Goal: Information Seeking & Learning: Get advice/opinions

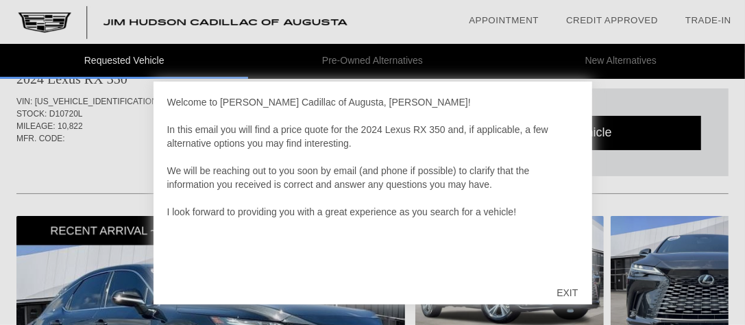
scroll to position [45, 0]
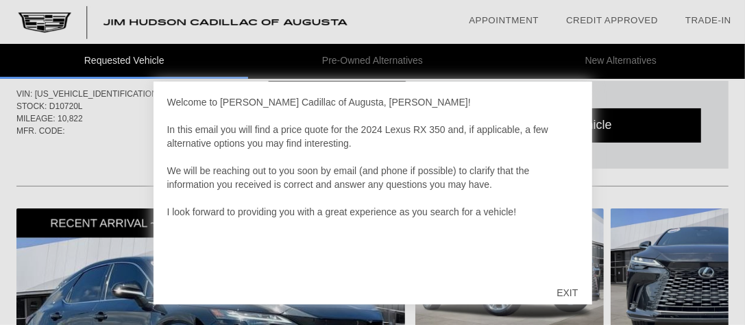
click at [561, 289] on div "EXIT" at bounding box center [567, 292] width 49 height 41
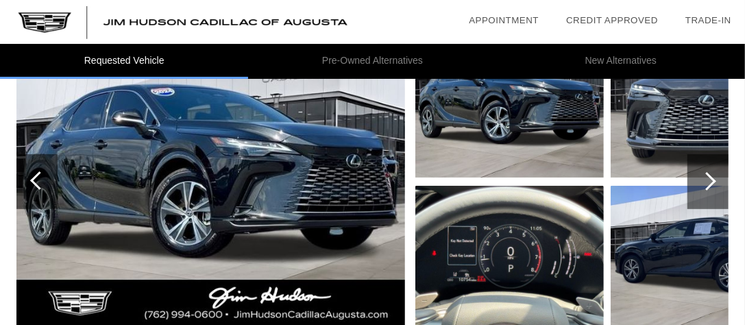
scroll to position [152, 0]
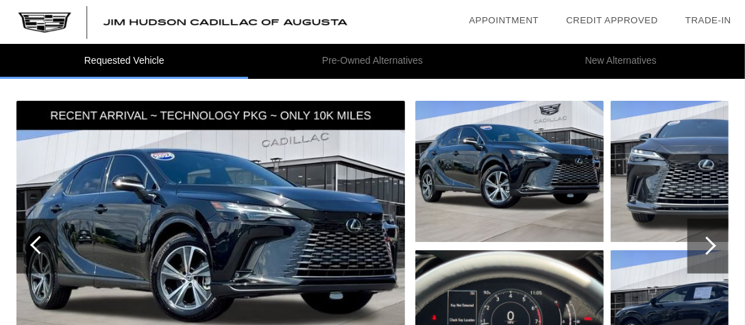
click at [555, 160] on img at bounding box center [509, 171] width 189 height 141
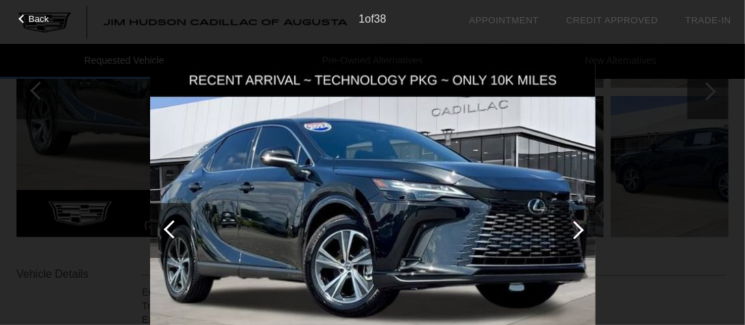
scroll to position [322, 0]
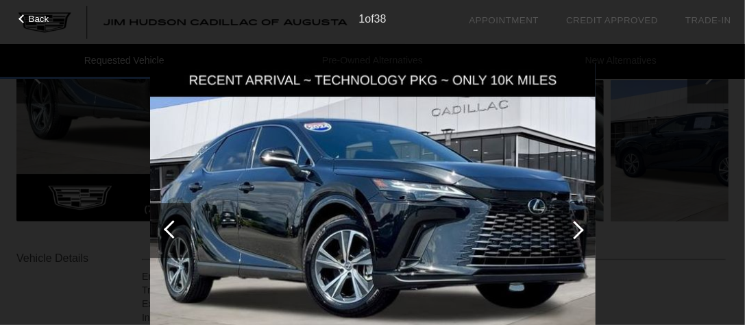
click at [581, 230] on div at bounding box center [575, 230] width 19 height 19
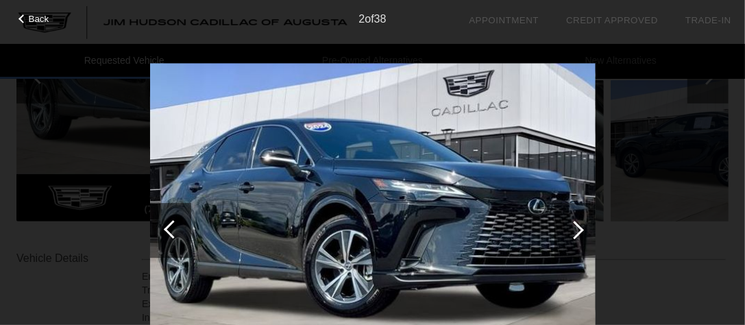
click at [579, 225] on div at bounding box center [575, 230] width 19 height 19
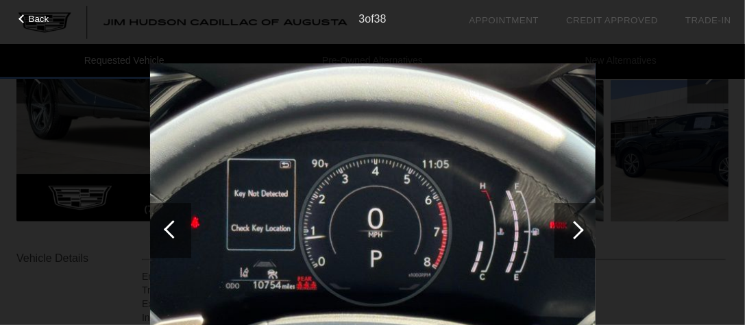
click at [579, 225] on div at bounding box center [575, 230] width 19 height 19
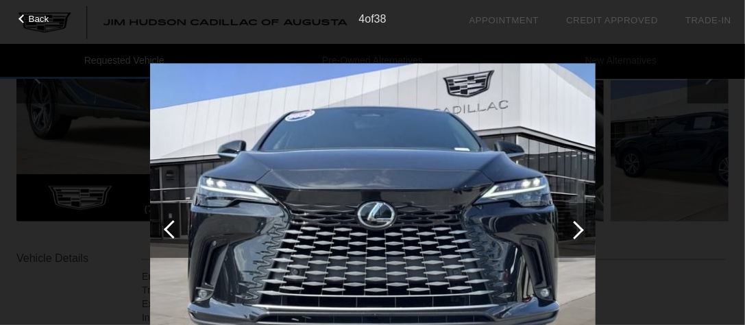
click at [579, 225] on div at bounding box center [575, 230] width 19 height 19
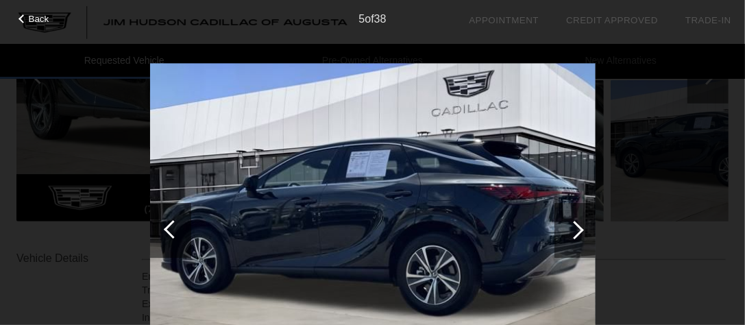
click at [579, 225] on div at bounding box center [575, 230] width 19 height 19
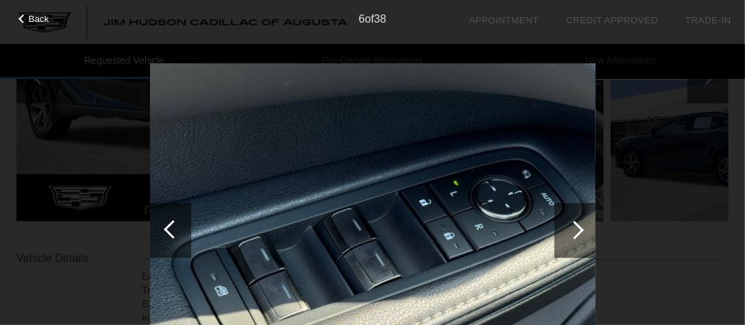
click at [579, 225] on div at bounding box center [575, 230] width 19 height 19
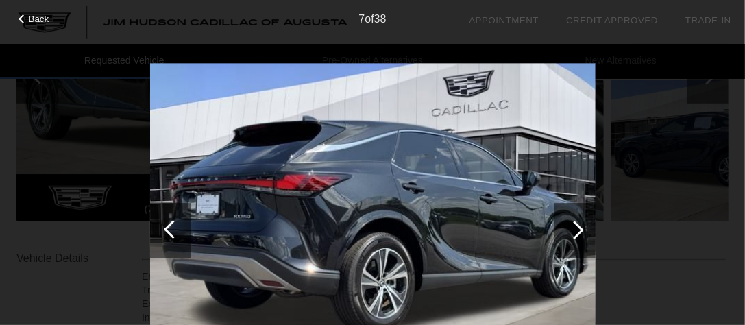
click at [579, 225] on div at bounding box center [575, 230] width 19 height 19
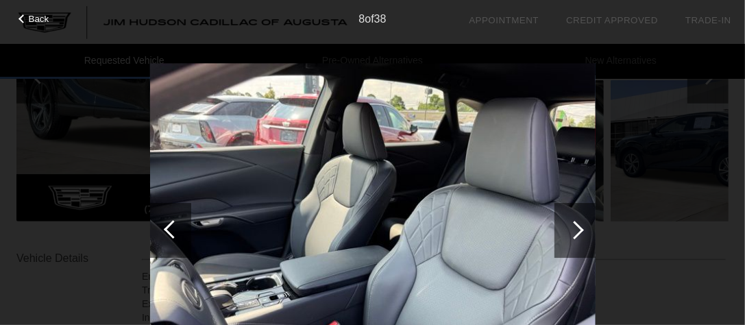
click at [579, 225] on div at bounding box center [575, 230] width 19 height 19
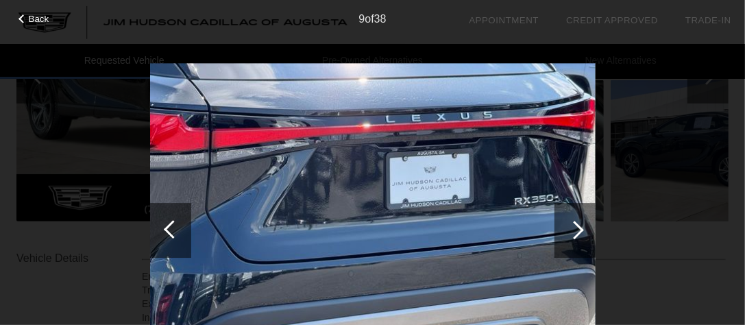
click at [579, 225] on div at bounding box center [575, 230] width 19 height 19
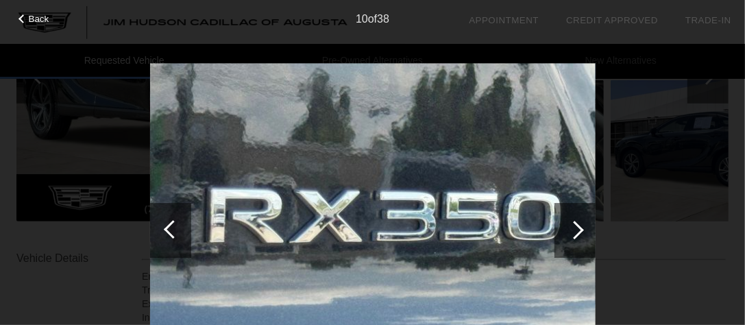
click at [579, 225] on div at bounding box center [575, 230] width 19 height 19
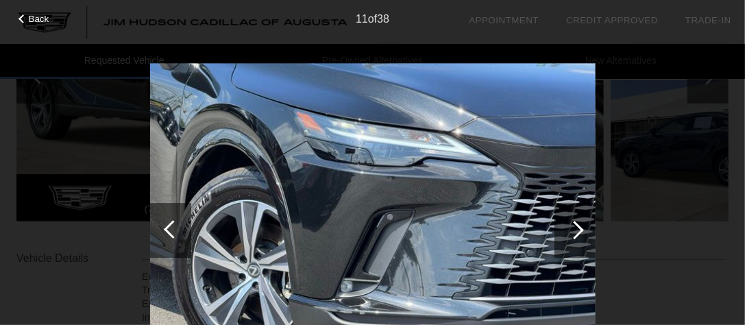
click at [579, 225] on div at bounding box center [575, 230] width 19 height 19
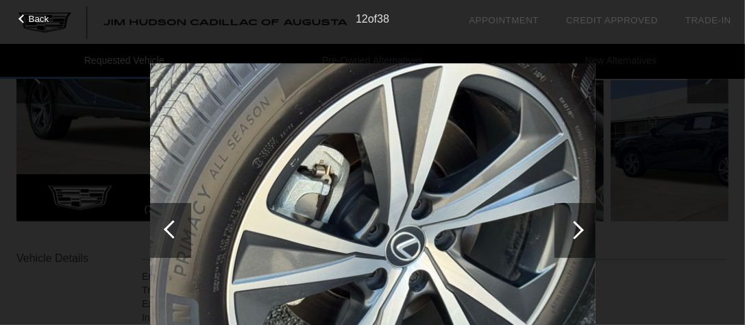
click at [579, 225] on div at bounding box center [575, 230] width 19 height 19
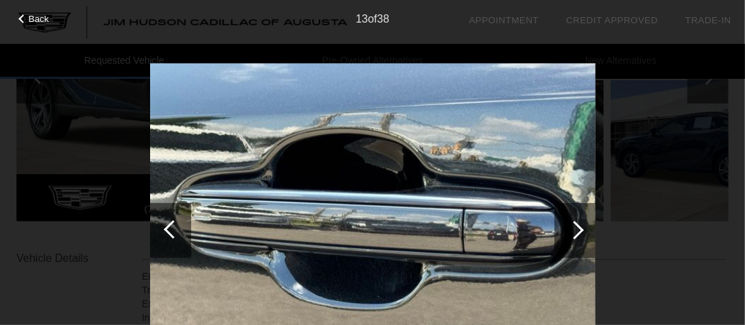
click at [579, 225] on div at bounding box center [575, 230] width 19 height 19
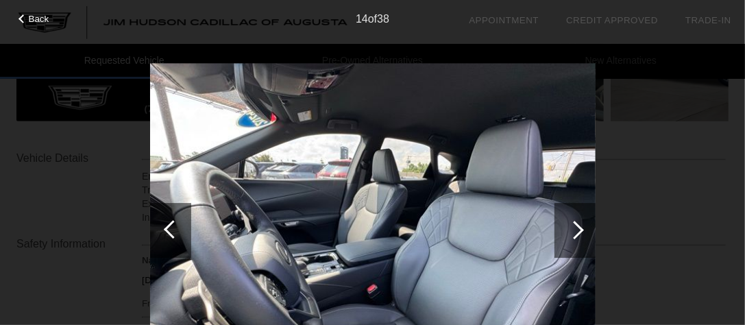
scroll to position [432, 0]
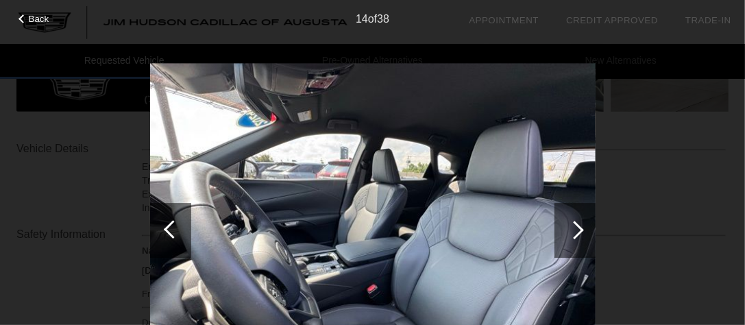
click at [577, 225] on div at bounding box center [575, 230] width 19 height 19
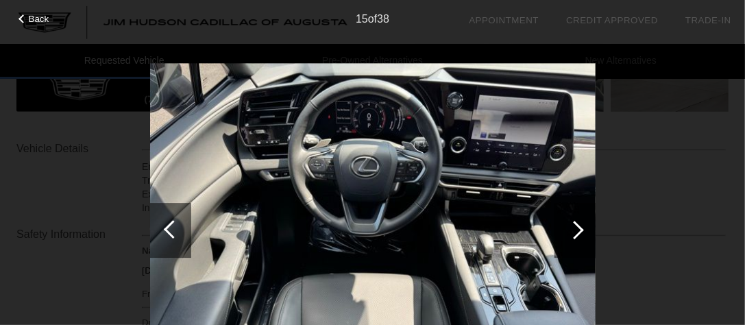
click at [577, 225] on div at bounding box center [575, 230] width 19 height 19
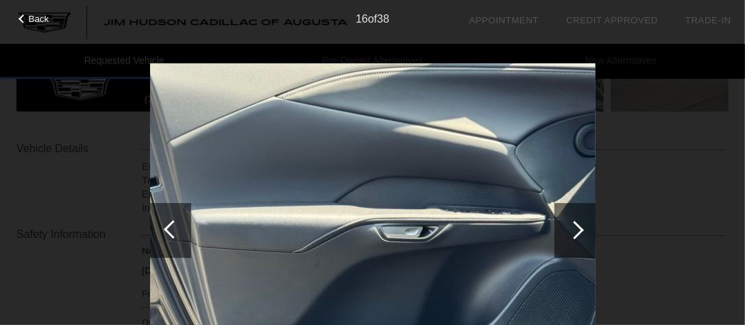
click at [577, 225] on div at bounding box center [575, 230] width 19 height 19
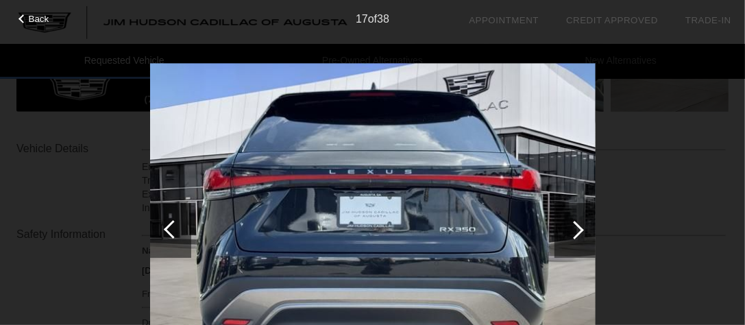
click at [577, 225] on div at bounding box center [575, 230] width 19 height 19
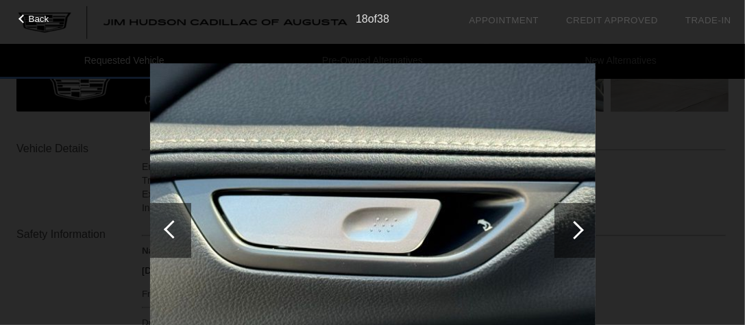
click at [577, 225] on div at bounding box center [575, 230] width 19 height 19
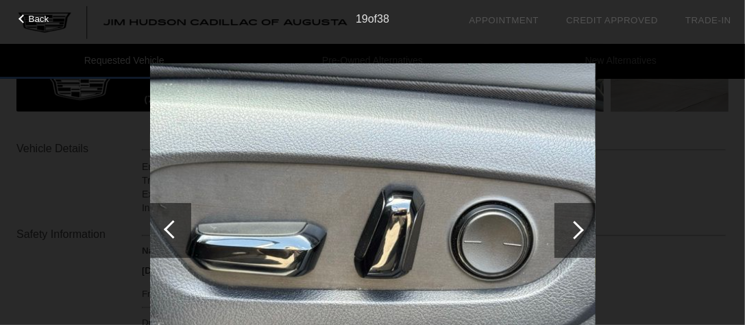
click at [577, 225] on div at bounding box center [575, 230] width 19 height 19
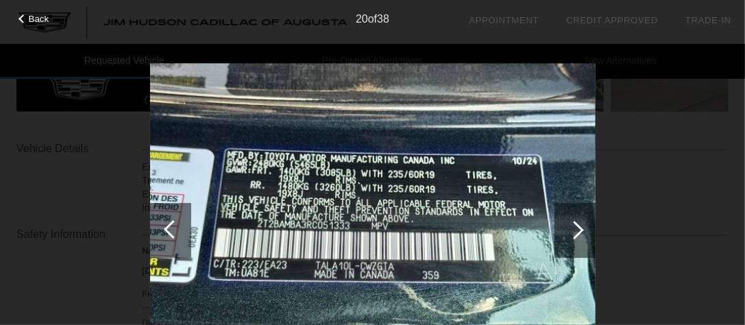
click at [577, 225] on div at bounding box center [575, 230] width 19 height 19
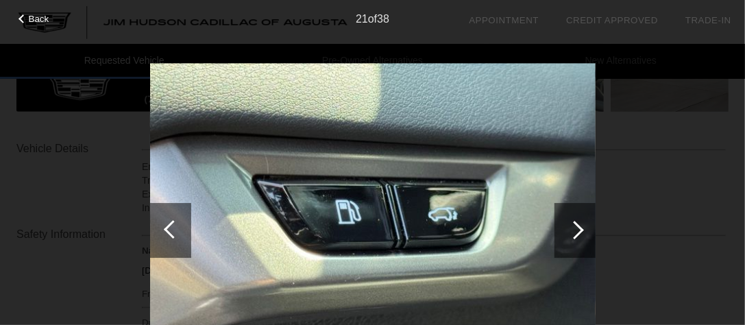
click at [577, 225] on div at bounding box center [575, 230] width 19 height 19
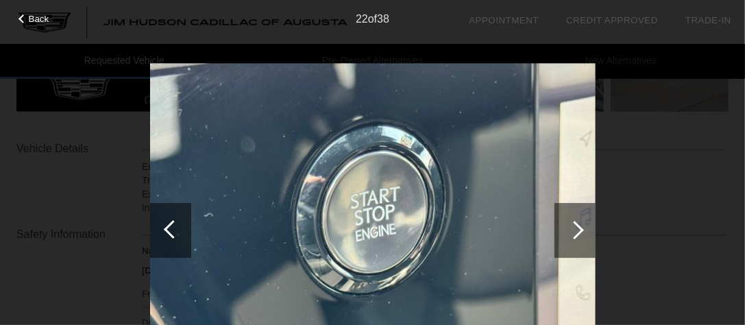
click at [577, 225] on div at bounding box center [575, 230] width 19 height 19
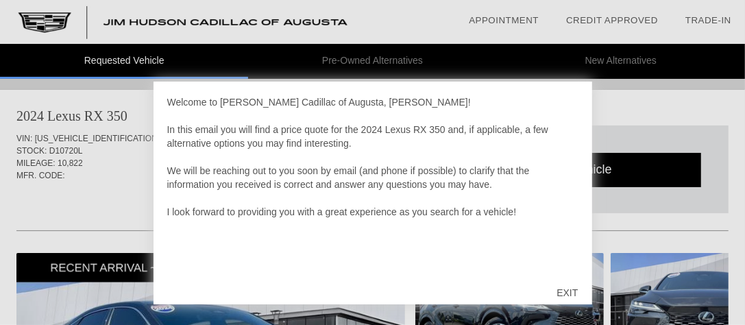
click at [568, 292] on div "EXIT" at bounding box center [567, 292] width 49 height 41
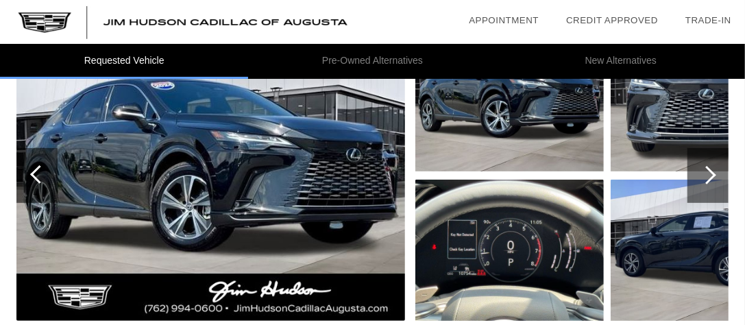
scroll to position [224, 0]
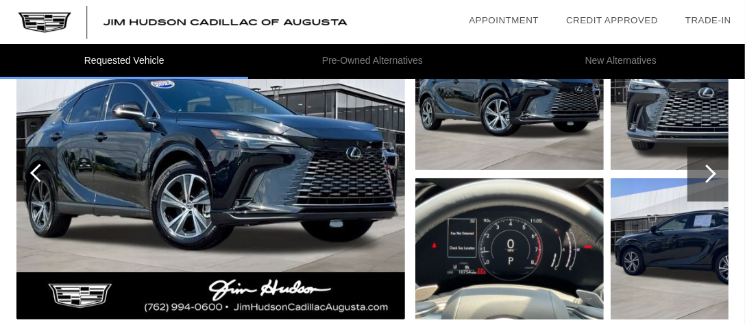
click at [709, 168] on div at bounding box center [707, 174] width 19 height 19
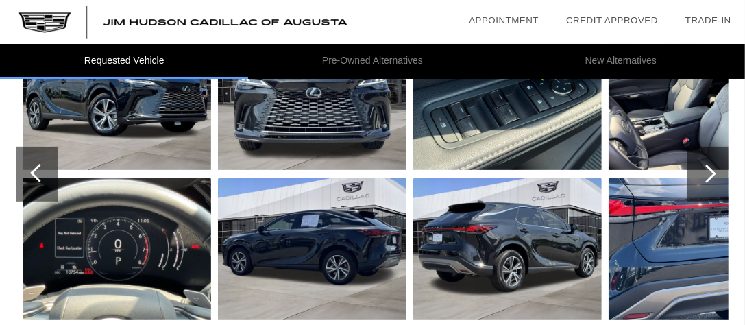
click at [557, 234] on img at bounding box center [507, 248] width 189 height 141
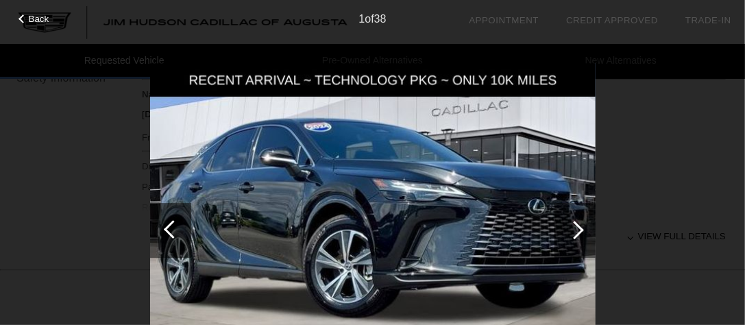
scroll to position [607, 0]
click at [574, 228] on div at bounding box center [575, 230] width 19 height 19
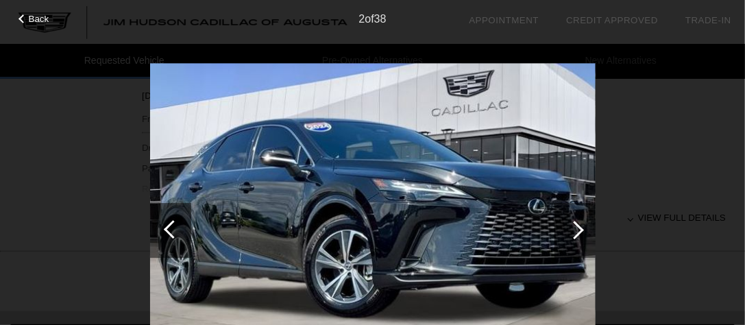
click at [579, 227] on div at bounding box center [575, 230] width 19 height 19
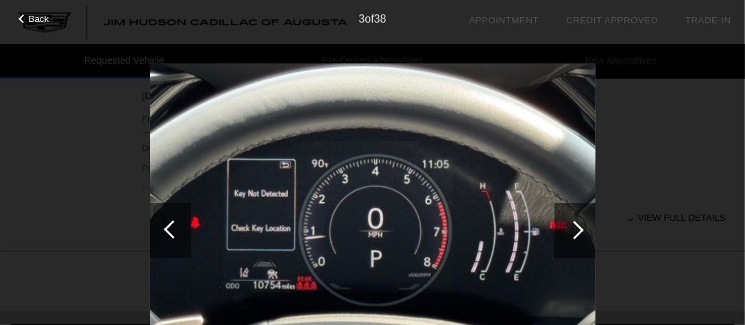
click at [579, 227] on div at bounding box center [575, 230] width 19 height 19
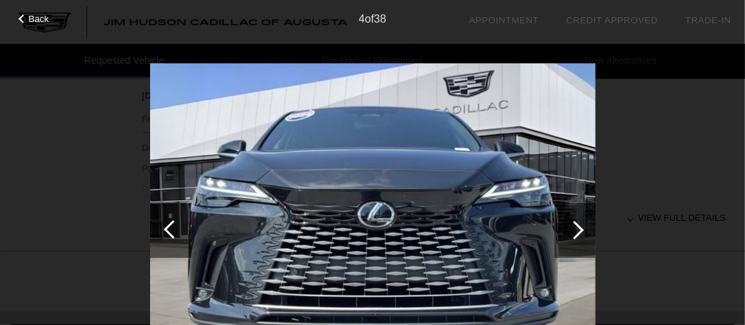
click at [579, 227] on div at bounding box center [575, 230] width 19 height 19
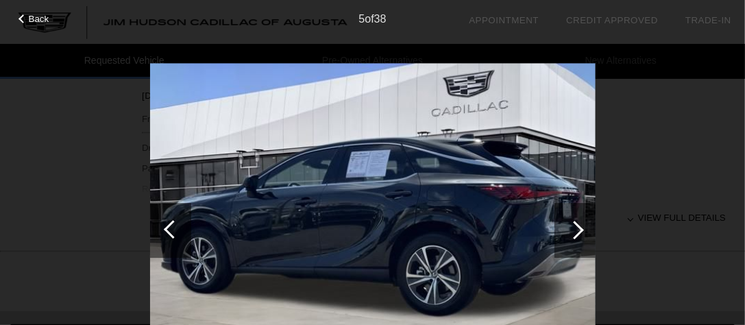
click at [579, 227] on div at bounding box center [575, 230] width 19 height 19
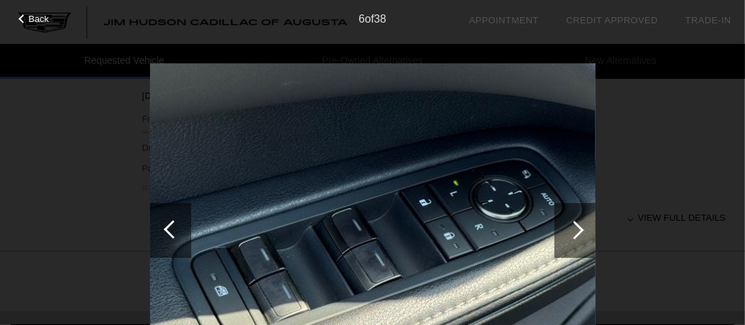
click at [579, 227] on div at bounding box center [575, 230] width 19 height 19
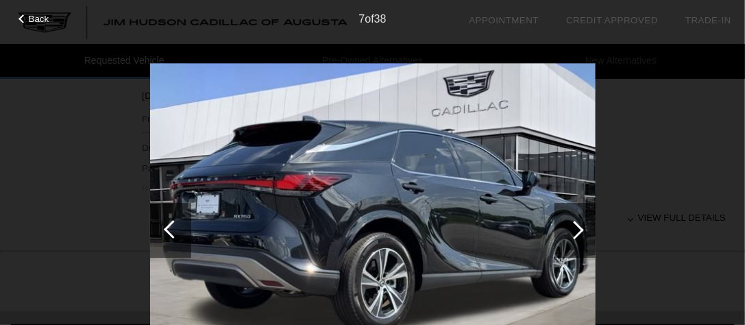
click at [579, 227] on div at bounding box center [575, 230] width 19 height 19
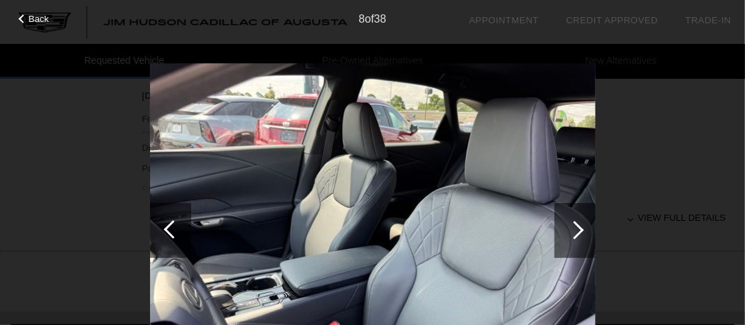
click at [579, 227] on div at bounding box center [575, 230] width 19 height 19
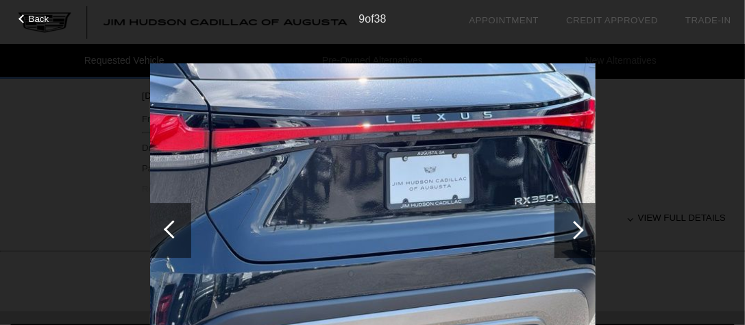
click at [579, 227] on div at bounding box center [575, 230] width 19 height 19
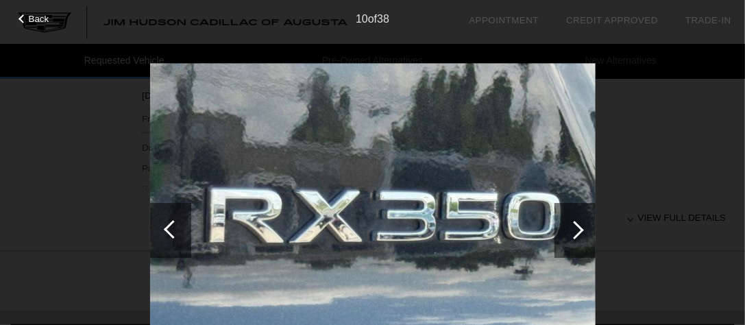
click at [579, 227] on div at bounding box center [575, 230] width 19 height 19
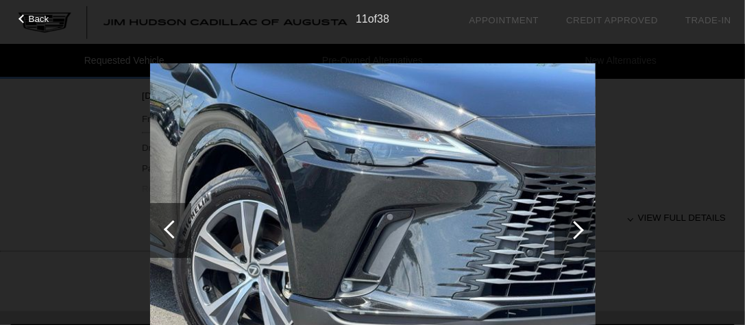
click at [579, 227] on div at bounding box center [575, 230] width 19 height 19
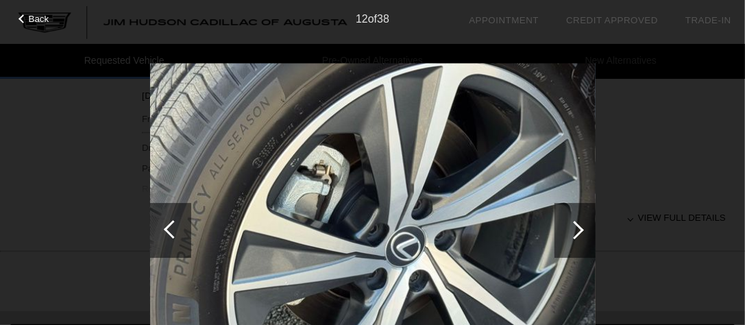
click at [579, 227] on div at bounding box center [575, 230] width 19 height 19
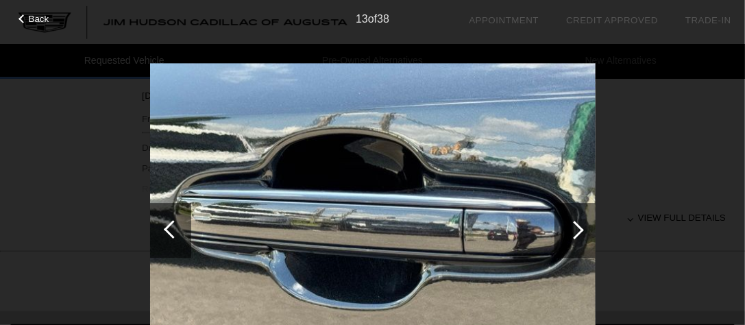
click at [579, 227] on div at bounding box center [575, 230] width 19 height 19
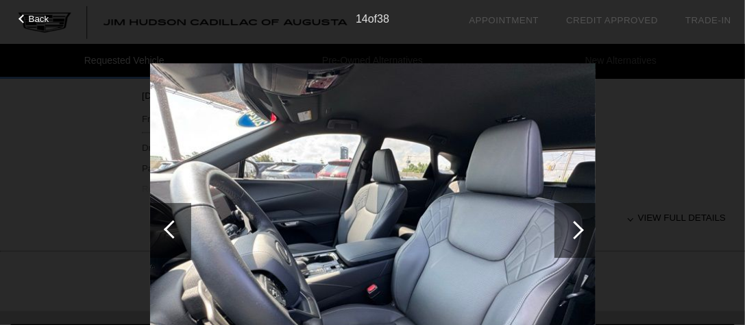
click at [673, 214] on div "Back 14 of 38" at bounding box center [372, 162] width 745 height 325
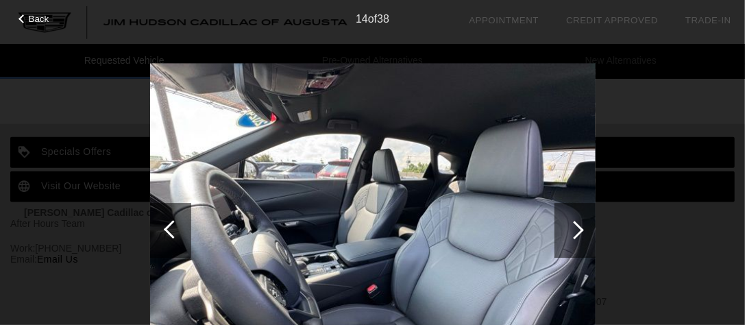
scroll to position [801, 0]
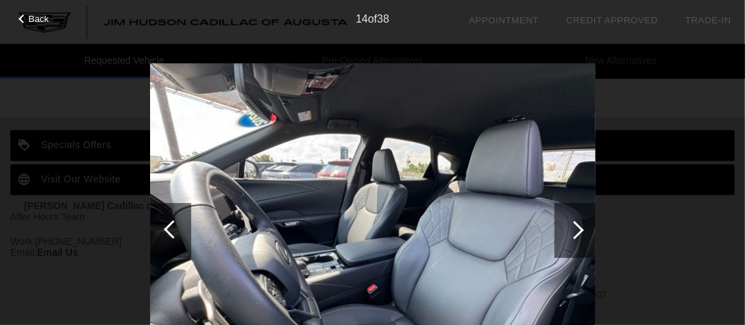
click at [580, 228] on div at bounding box center [575, 230] width 19 height 19
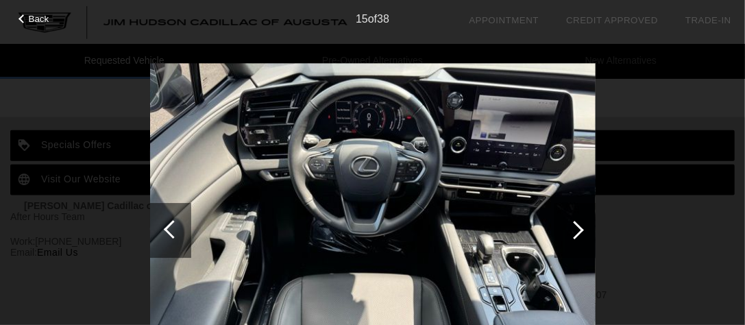
click at [580, 228] on div at bounding box center [575, 230] width 19 height 19
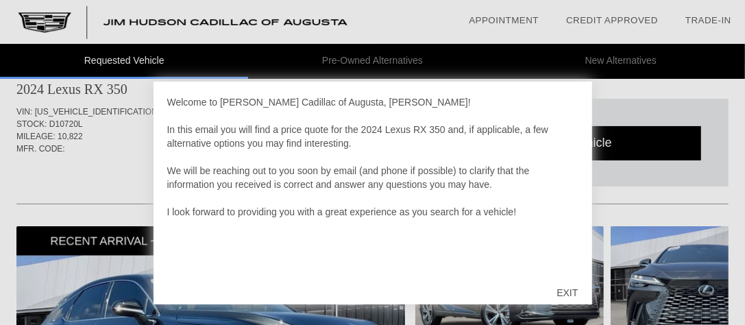
scroll to position [82, 0]
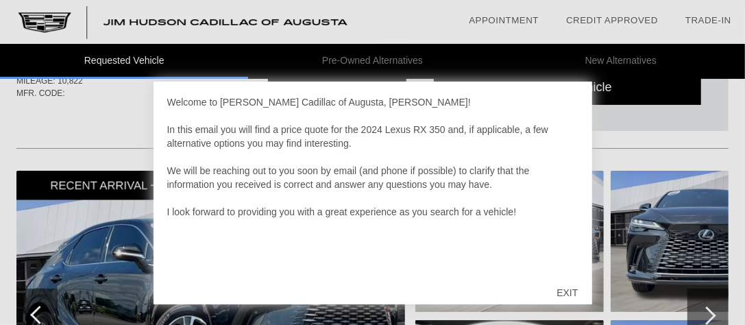
click at [566, 289] on div "EXIT" at bounding box center [567, 292] width 49 height 41
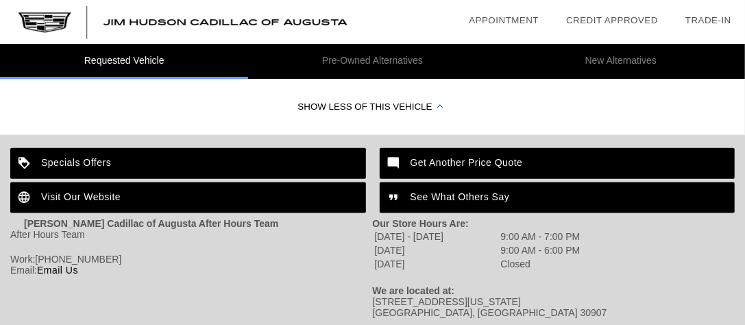
scroll to position [785, 0]
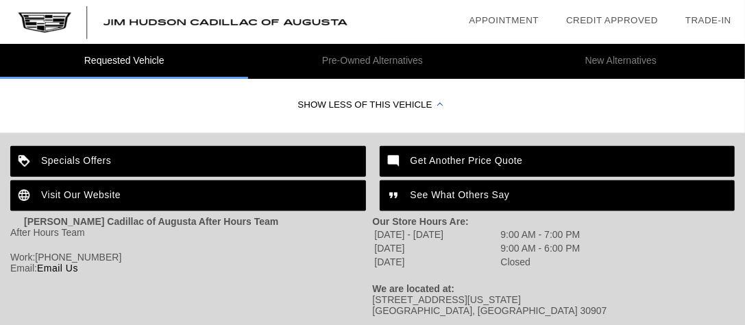
click at [467, 162] on div "Get Another Price Quote" at bounding box center [558, 161] width 356 height 31
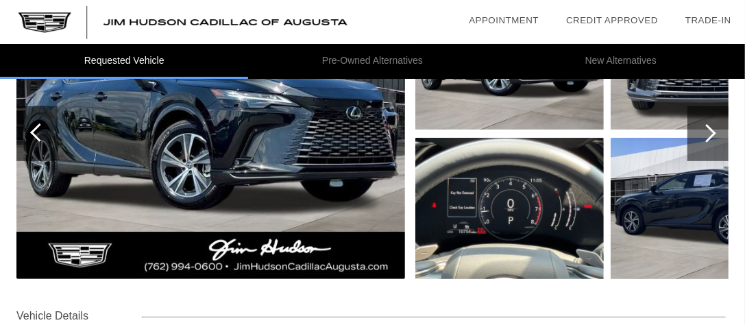
scroll to position [210, 0]
